Goal: Navigation & Orientation: Find specific page/section

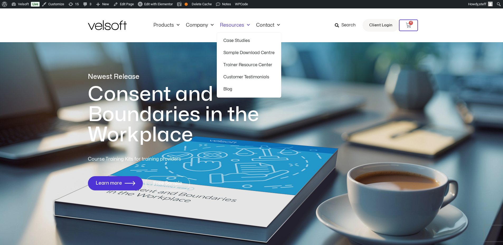
click at [233, 26] on link "Resources" at bounding box center [235, 25] width 36 height 6
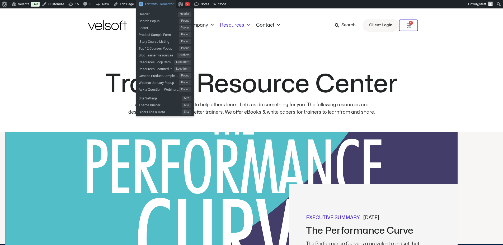
click at [162, 4] on span "Edit with Elementor" at bounding box center [159, 4] width 29 height 4
click at [153, 4] on span "Edit with Elementor" at bounding box center [159, 4] width 29 height 4
click at [160, 54] on span "Blog Trainer Resources" at bounding box center [158, 54] width 39 height 7
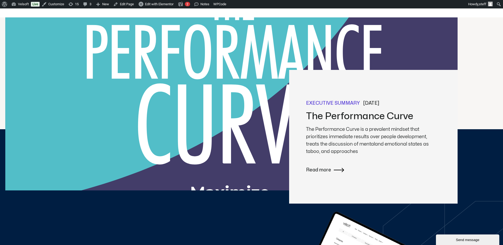
scroll to position [158, 0]
